Goal: Transaction & Acquisition: Obtain resource

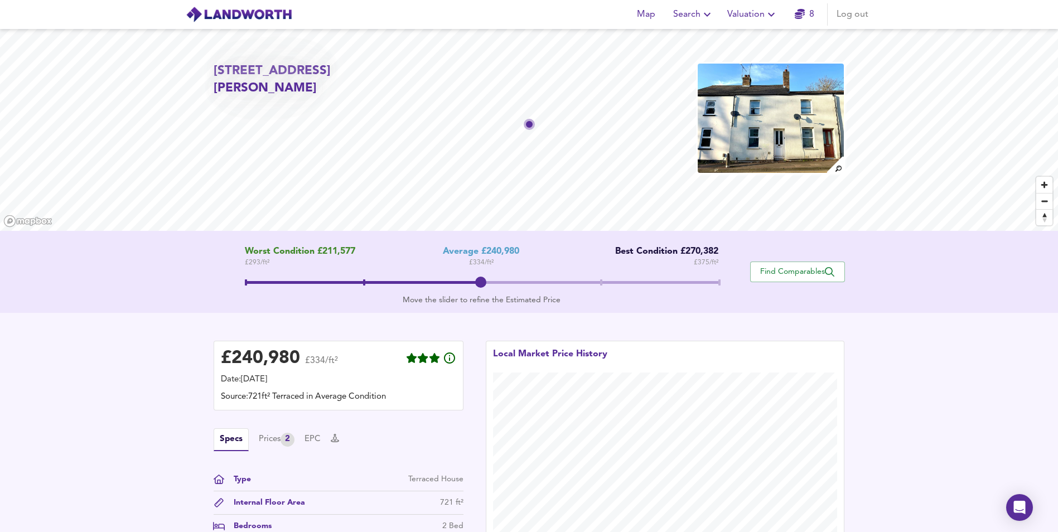
click at [762, 18] on span "Valuation" at bounding box center [752, 15] width 51 height 16
click at [761, 40] on li "New Valuation Report" at bounding box center [752, 40] width 133 height 20
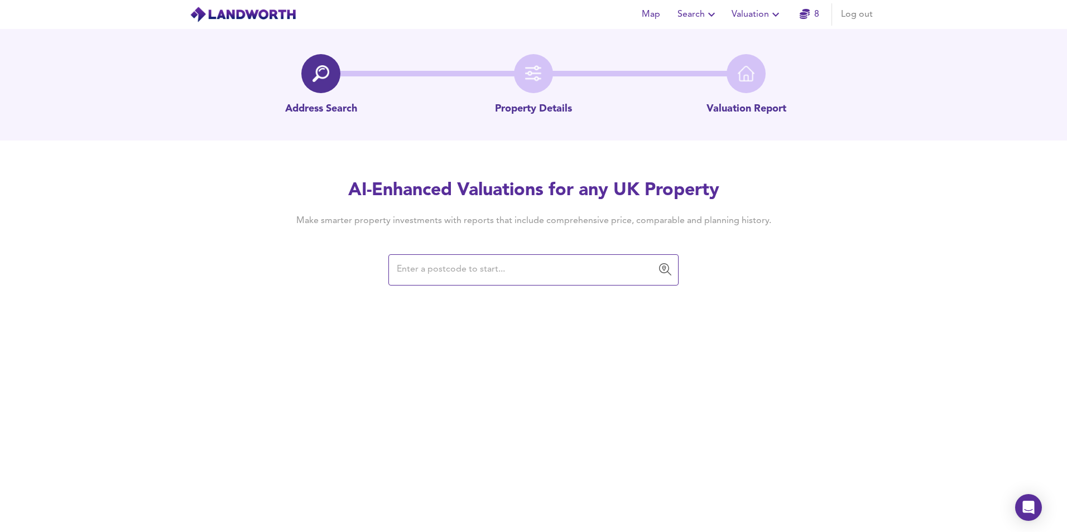
click at [435, 276] on input "text" at bounding box center [524, 269] width 263 height 21
paste input "[STREET_ADDRESS]"
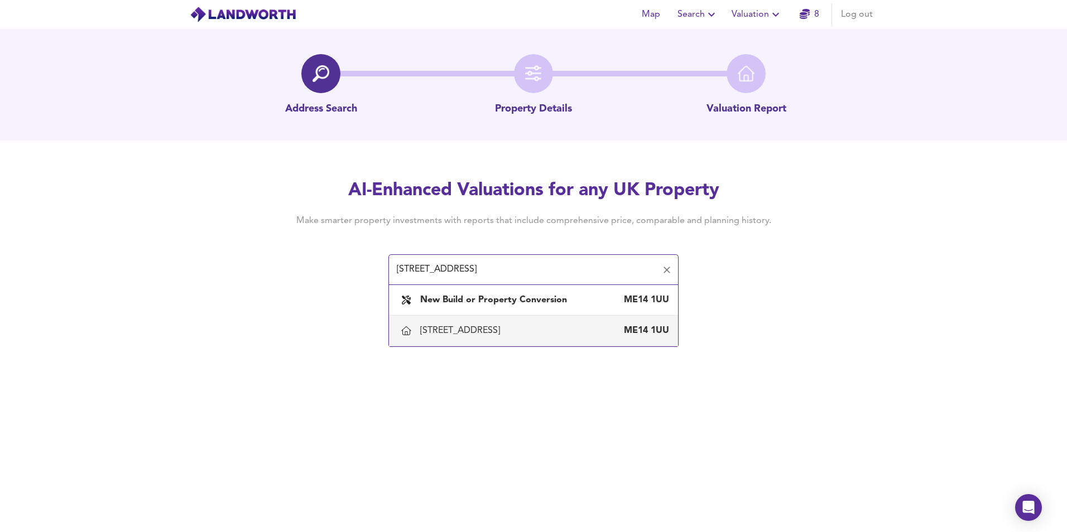
click at [504, 327] on div "[STREET_ADDRESS]" at bounding box center [462, 331] width 84 height 12
type input "[STREET_ADDRESS]"
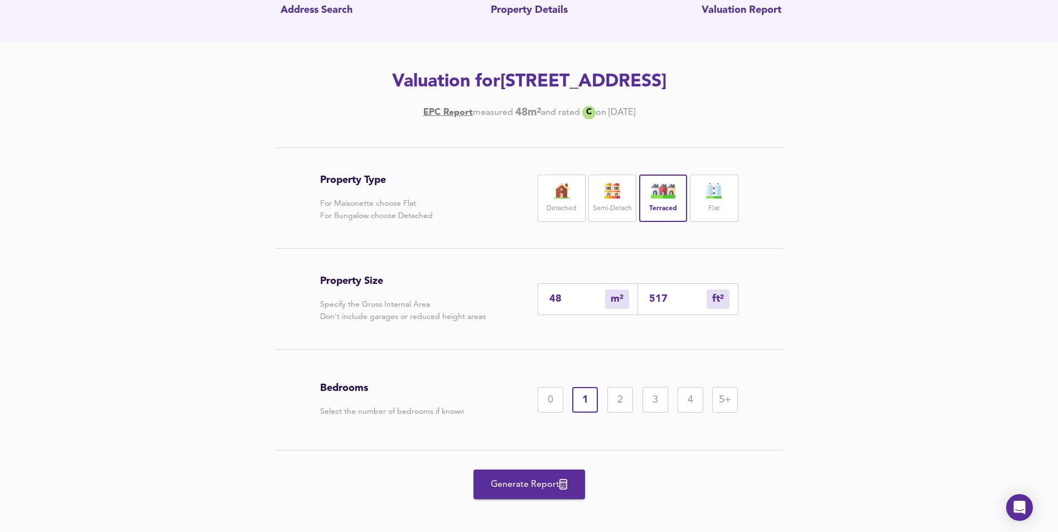
scroll to position [107, 0]
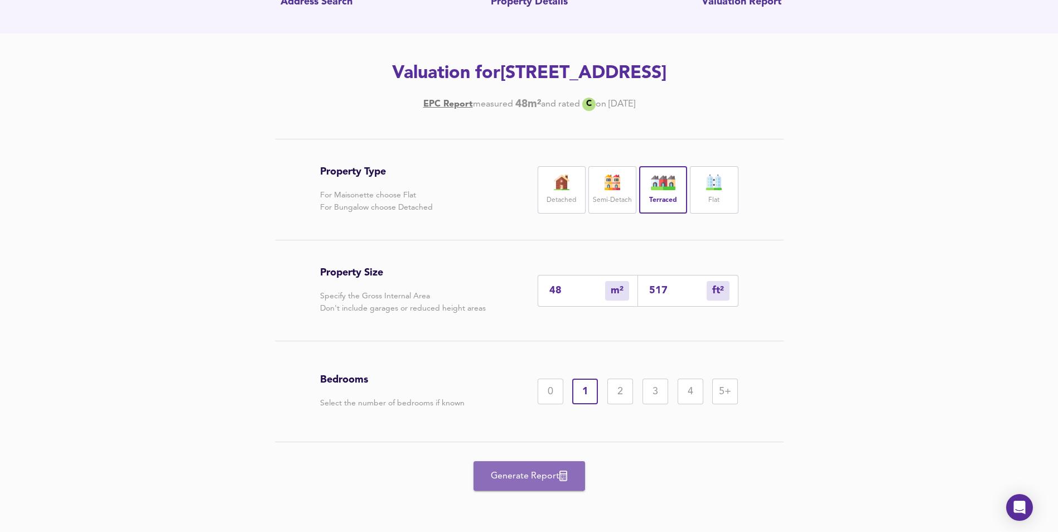
click at [527, 474] on span "Generate Report" at bounding box center [529, 477] width 89 height 16
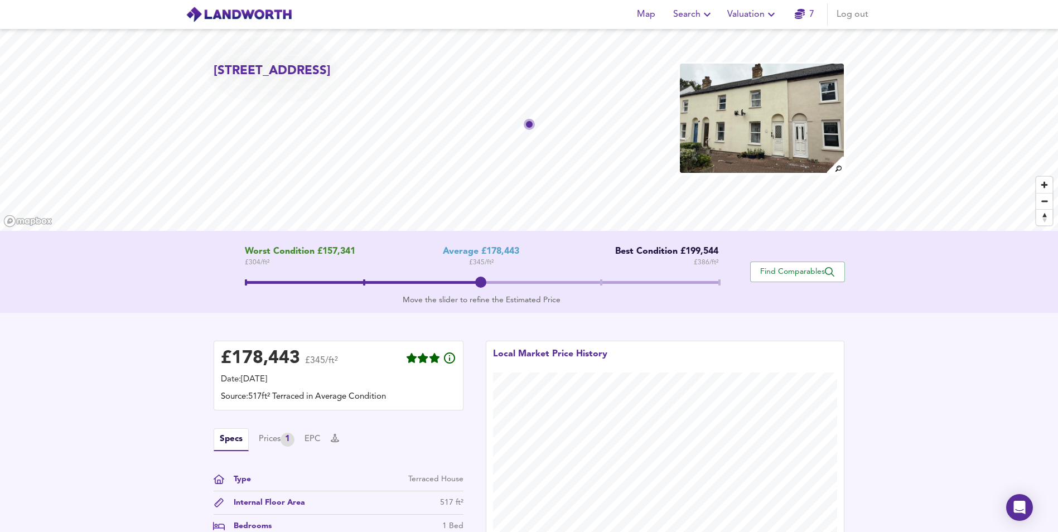
click at [258, 13] on img at bounding box center [239, 14] width 107 height 17
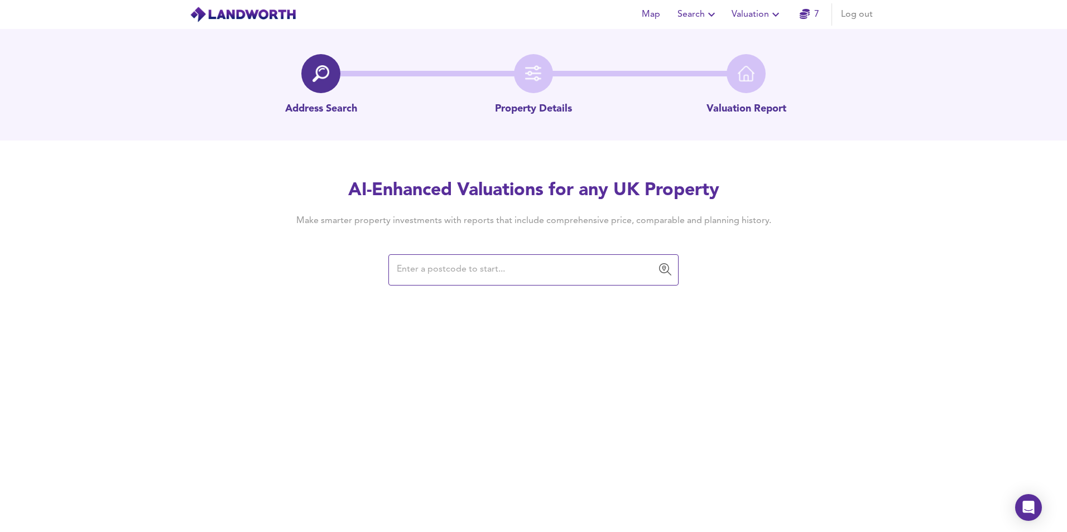
click at [755, 13] on span "Valuation" at bounding box center [756, 15] width 51 height 16
click at [765, 59] on li "Valuation Report History" at bounding box center [756, 60] width 133 height 20
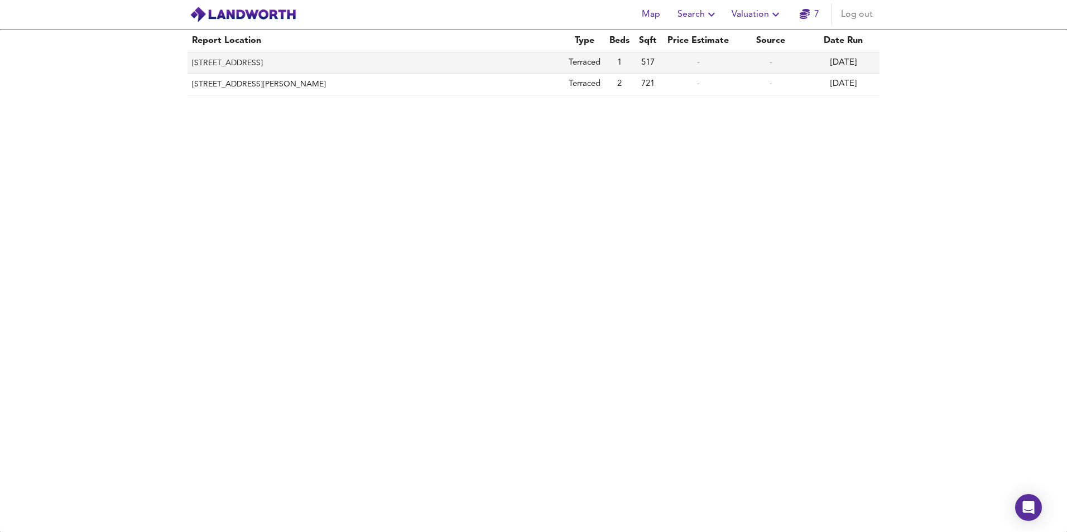
click at [475, 64] on th "[STREET_ADDRESS]" at bounding box center [375, 62] width 377 height 21
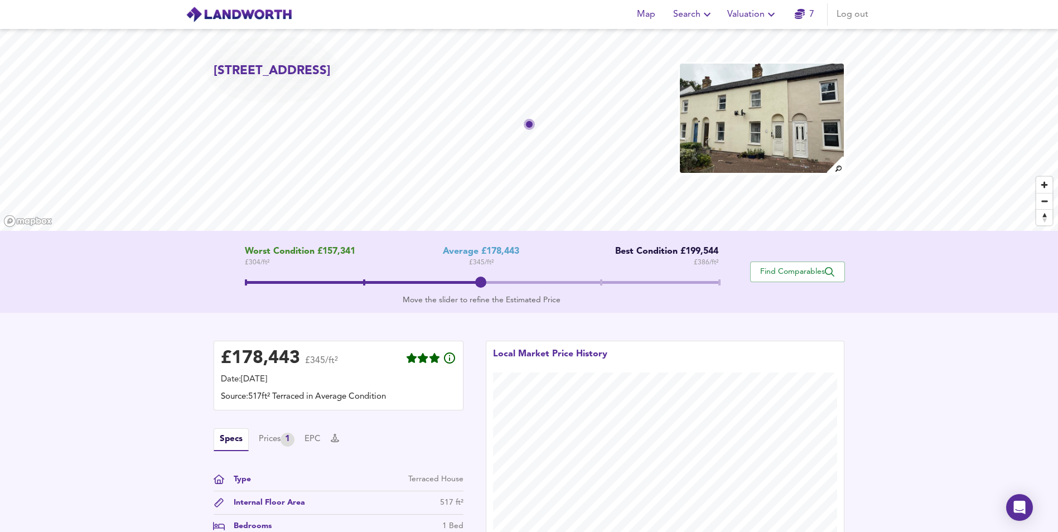
click at [247, 279] on span at bounding box center [246, 282] width 2 height 6
click at [482, 278] on span at bounding box center [482, 284] width 474 height 20
click at [720, 282] on span at bounding box center [719, 282] width 2 height 6
click at [247, 280] on span at bounding box center [246, 282] width 2 height 6
click at [754, 17] on span "Valuation" at bounding box center [752, 15] width 51 height 16
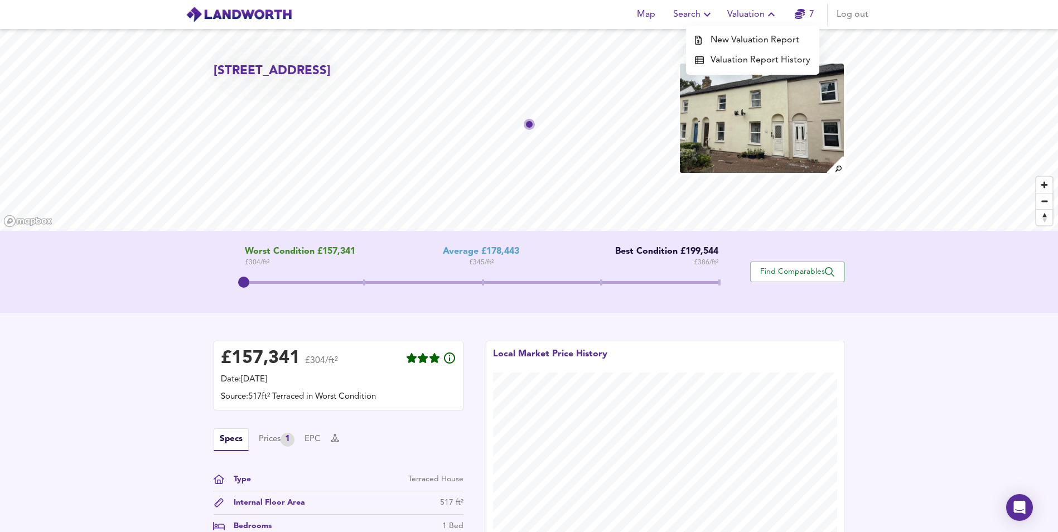
click at [755, 40] on li "New Valuation Report" at bounding box center [752, 40] width 133 height 20
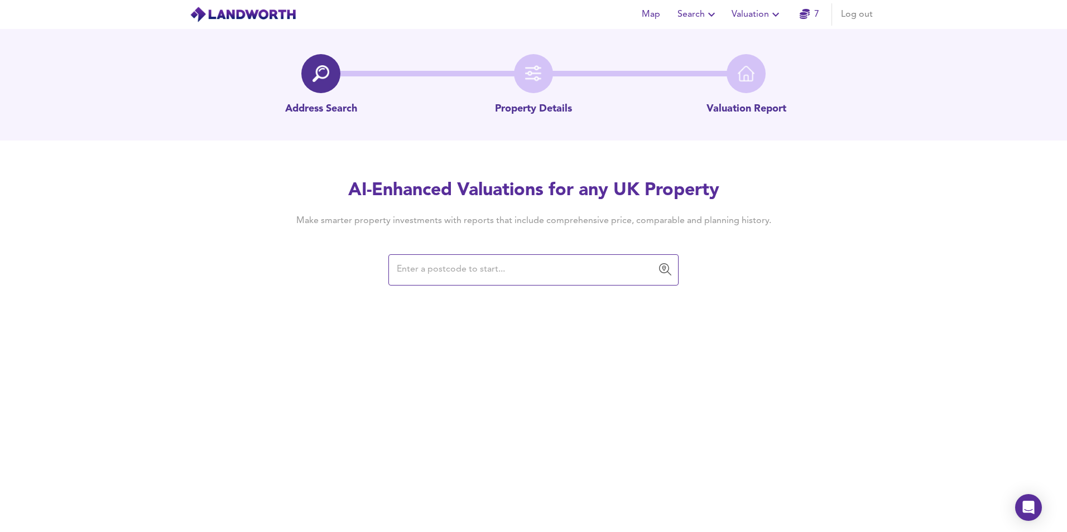
click at [486, 277] on input "text" at bounding box center [524, 269] width 263 height 21
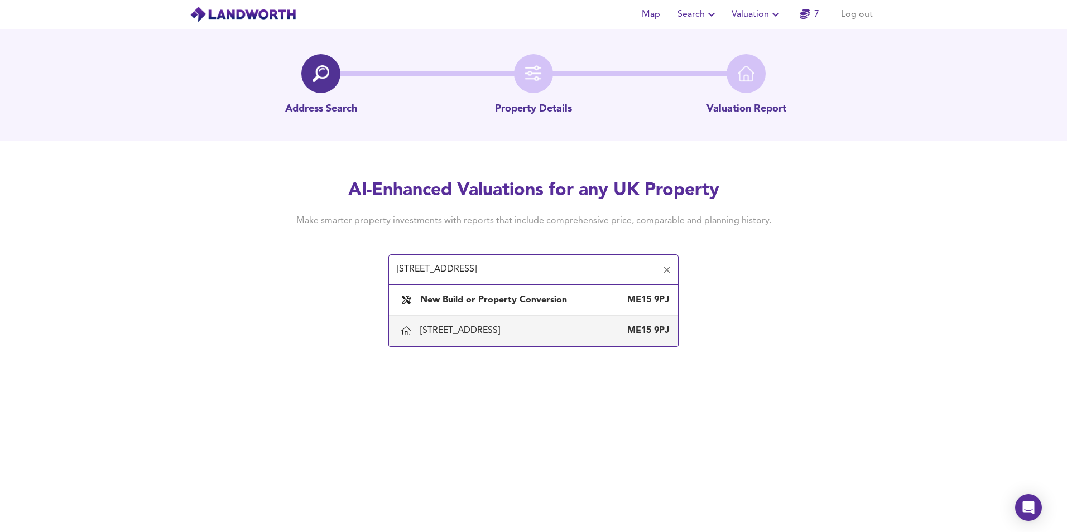
click at [489, 326] on div "[STREET_ADDRESS]" at bounding box center [462, 331] width 84 height 12
type input "[STREET_ADDRESS]"
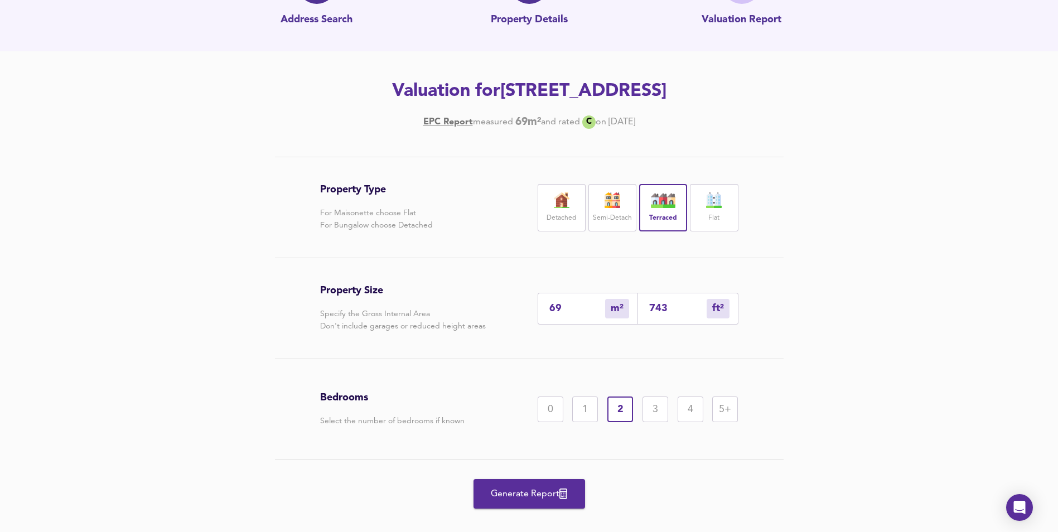
scroll to position [107, 0]
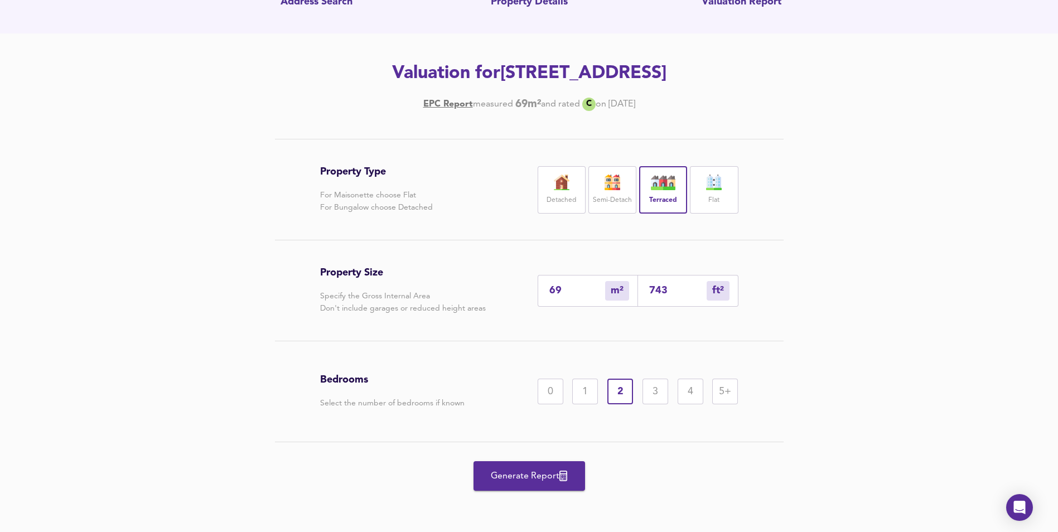
click at [527, 470] on span "Generate Report" at bounding box center [529, 477] width 89 height 16
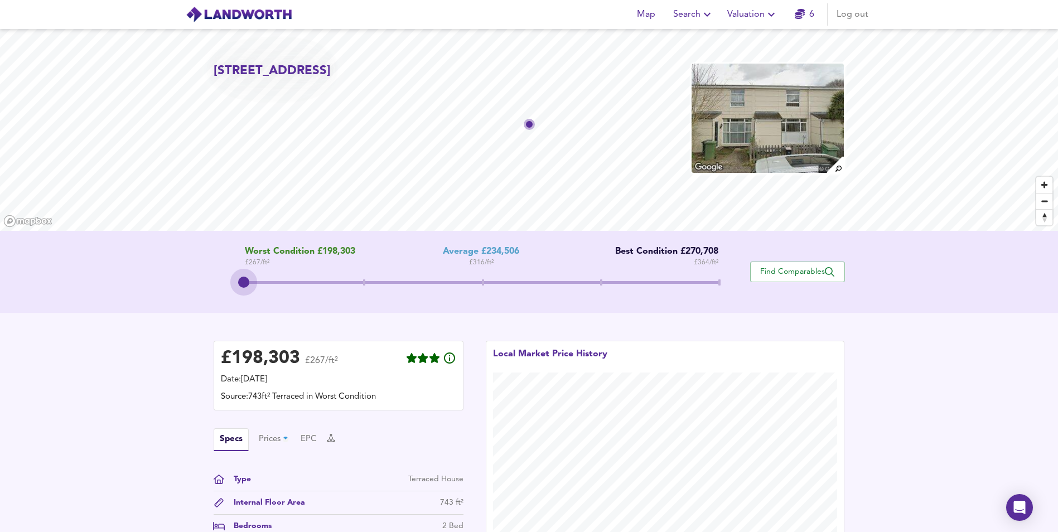
click at [253, 279] on span at bounding box center [482, 284] width 474 height 20
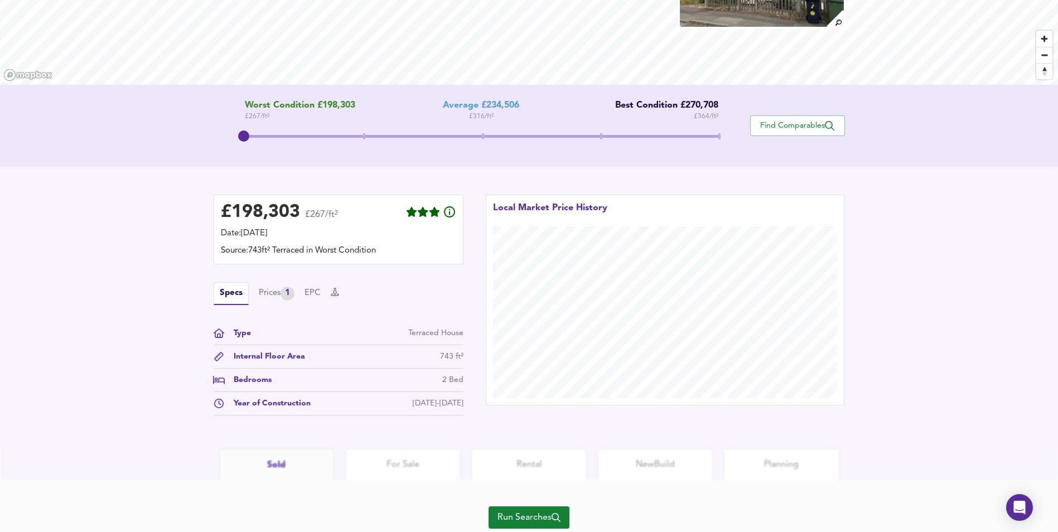
scroll to position [167, 0]
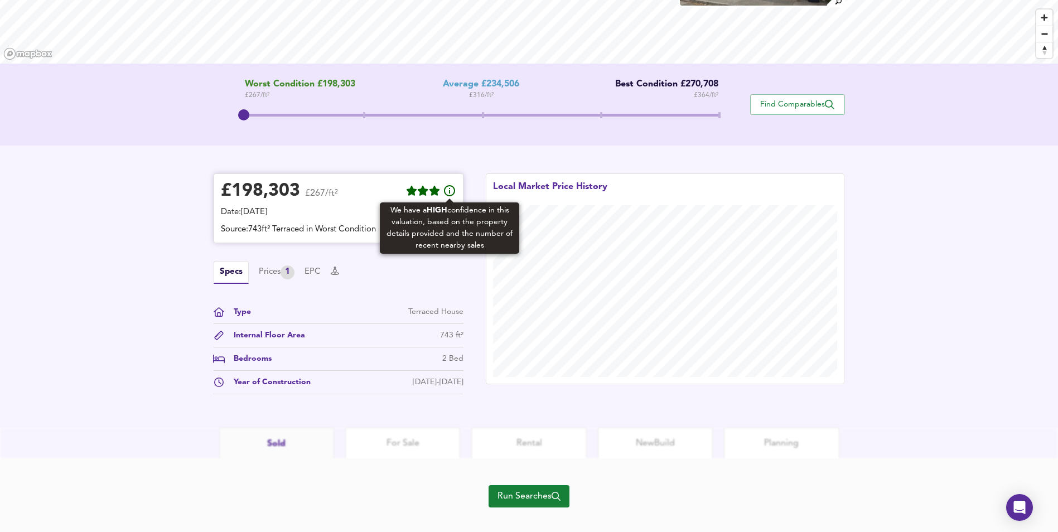
click at [452, 191] on icon at bounding box center [449, 190] width 13 height 13
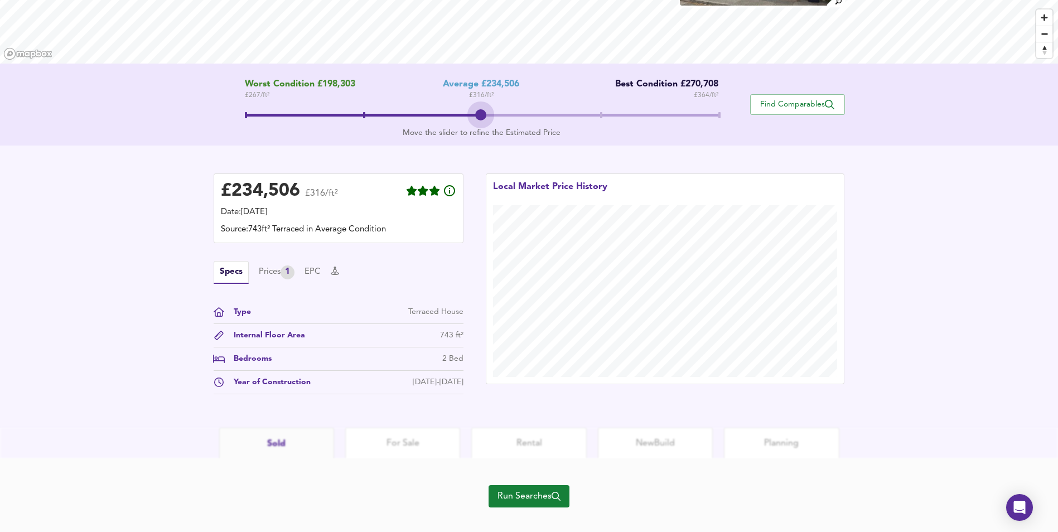
click at [485, 115] on span at bounding box center [482, 115] width 474 height 3
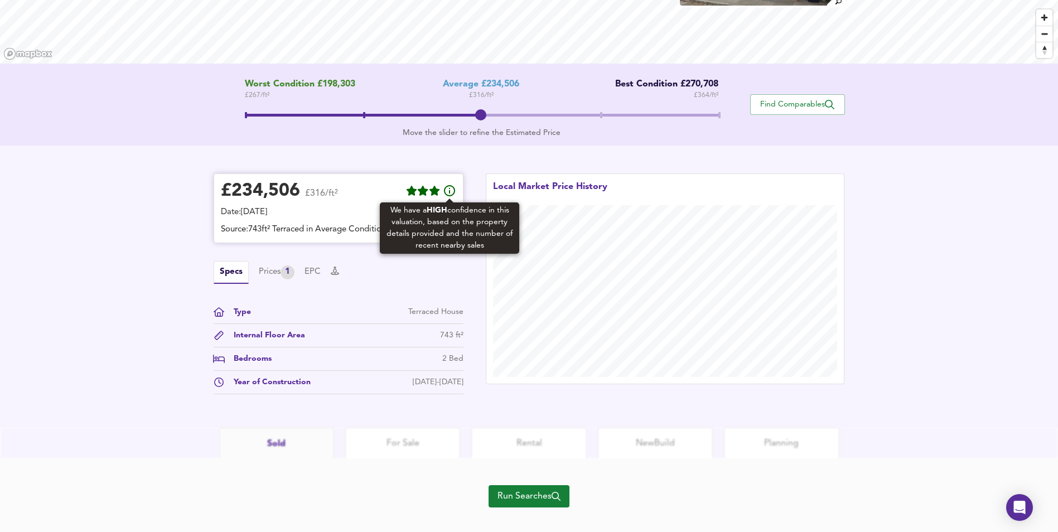
click at [447, 191] on icon at bounding box center [449, 190] width 13 height 13
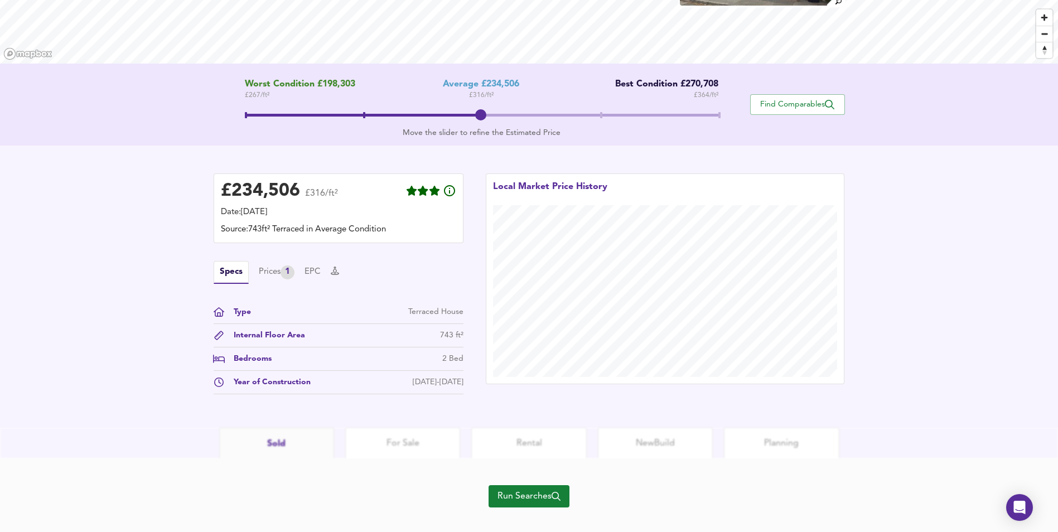
click at [717, 114] on span at bounding box center [482, 115] width 474 height 3
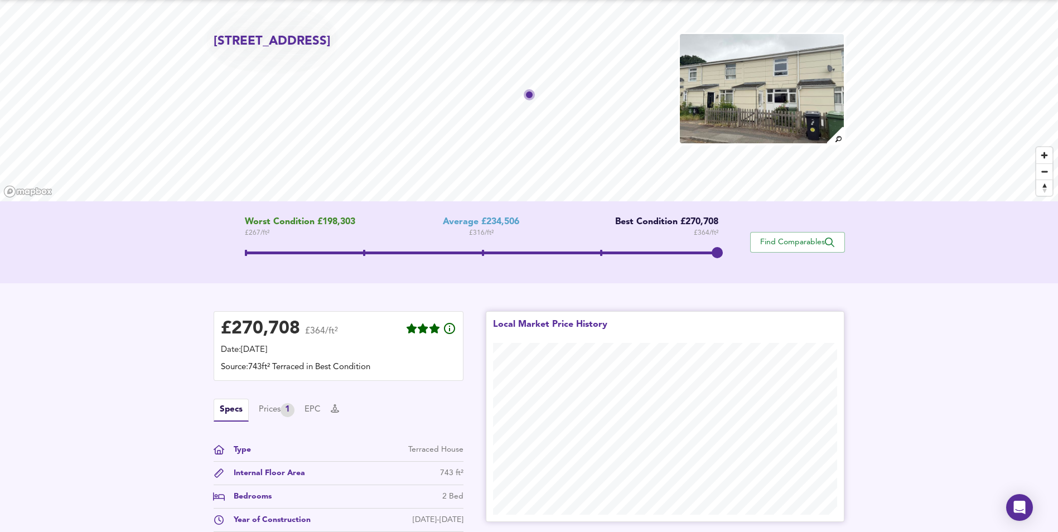
scroll to position [0, 0]
